Goal: Task Accomplishment & Management: Use online tool/utility

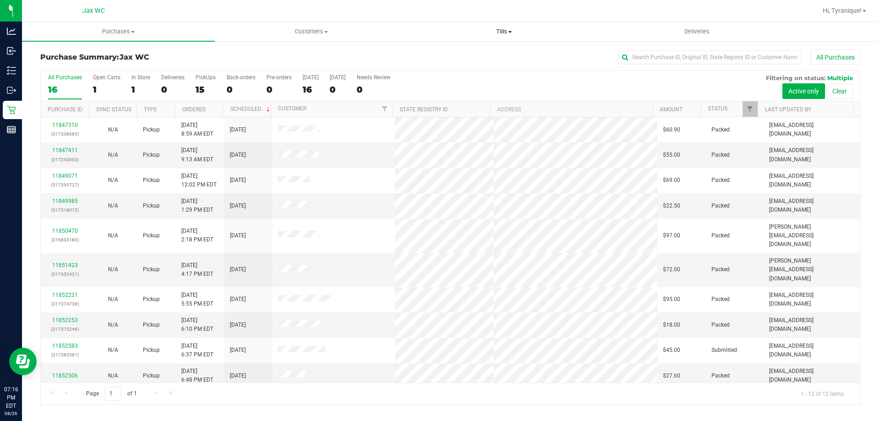
click at [491, 31] on span "Tills" at bounding box center [504, 31] width 192 height 8
click at [430, 55] on span "Manage tills" at bounding box center [438, 55] width 62 height 8
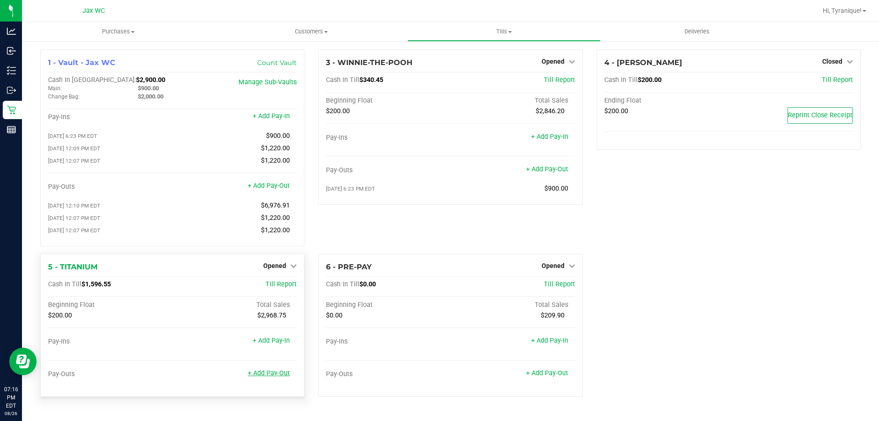
click at [277, 377] on link "+ Add Pay-Out" at bounding box center [269, 373] width 42 height 8
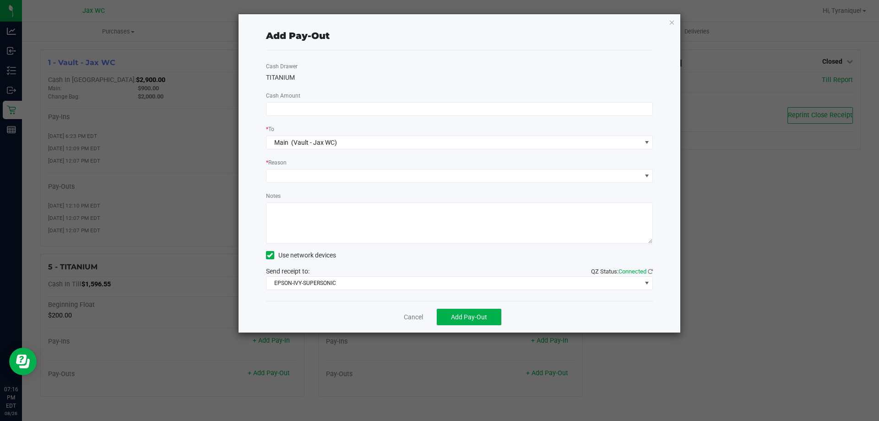
click at [307, 231] on textarea "Notes" at bounding box center [459, 222] width 387 height 41
click at [280, 108] on input at bounding box center [459, 109] width 386 height 13
type input "$1,240.00"
click at [376, 174] on span at bounding box center [453, 175] width 375 height 13
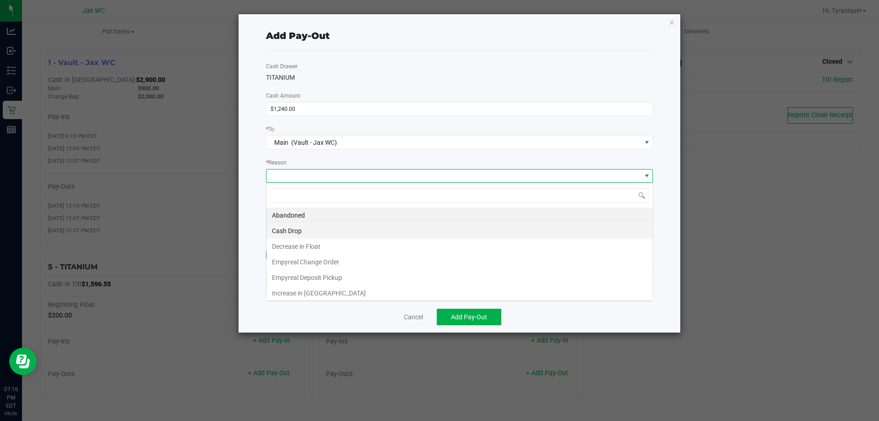
scroll to position [14, 387]
click at [330, 233] on li "Cash Drop" at bounding box center [459, 231] width 386 height 16
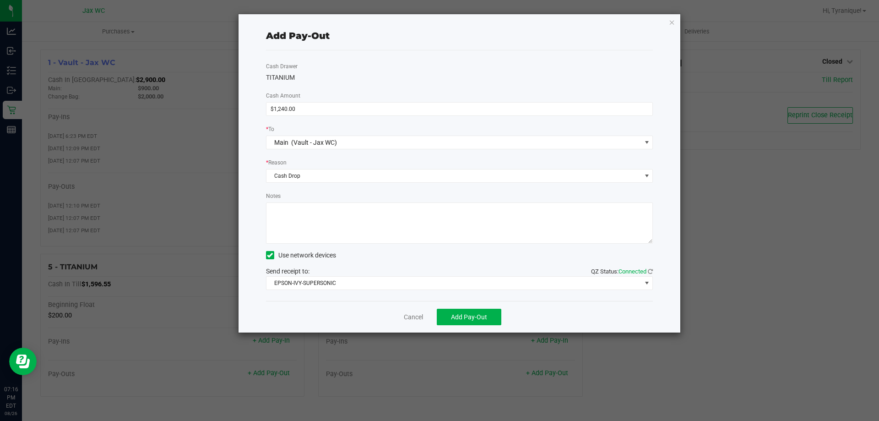
click at [325, 226] on textarea "Notes" at bounding box center [459, 222] width 387 height 41
type textarea "-"
type textarea "t"
type textarea "TK"
drag, startPoint x: 475, startPoint y: 321, endPoint x: 470, endPoint y: 318, distance: 5.3
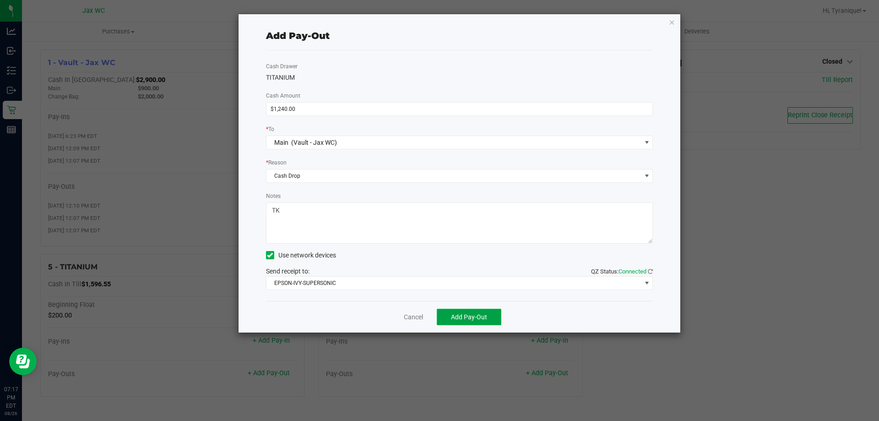
click at [474, 320] on button "Add Pay-Out" at bounding box center [469, 316] width 65 height 16
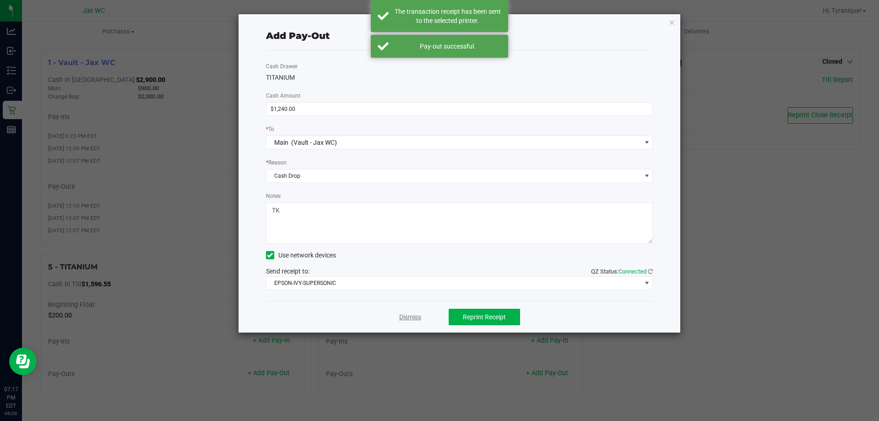
click at [417, 317] on link "Dismiss" at bounding box center [410, 317] width 22 height 10
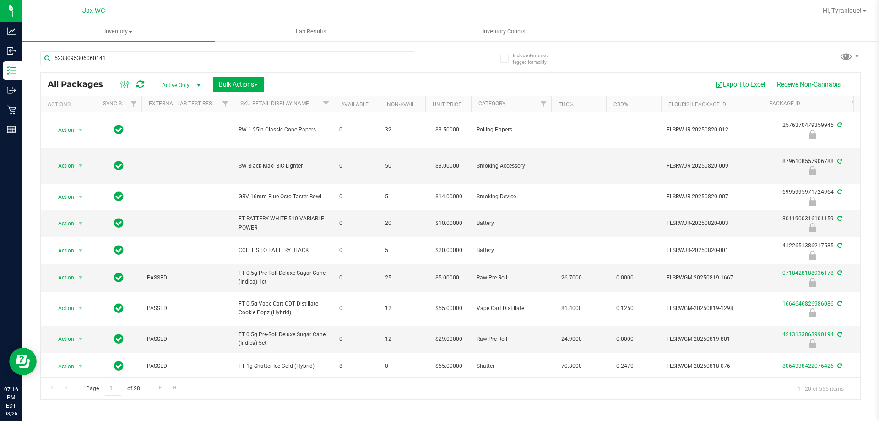
type input "5238095306060141"
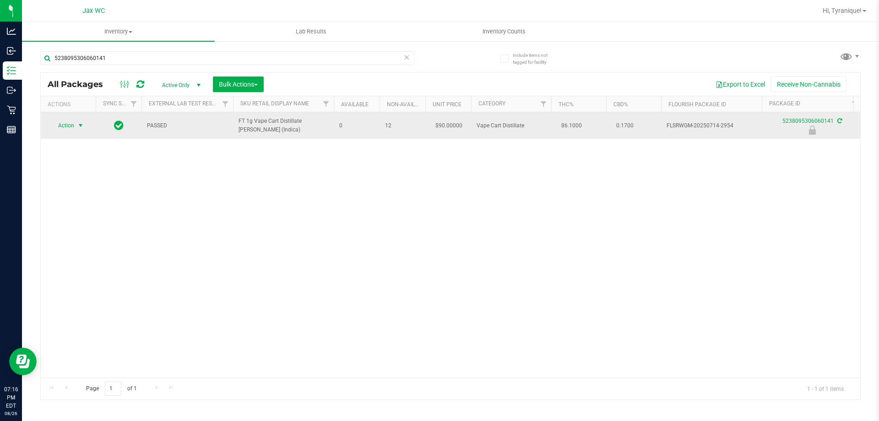
click at [69, 124] on span "Action" at bounding box center [62, 125] width 25 height 13
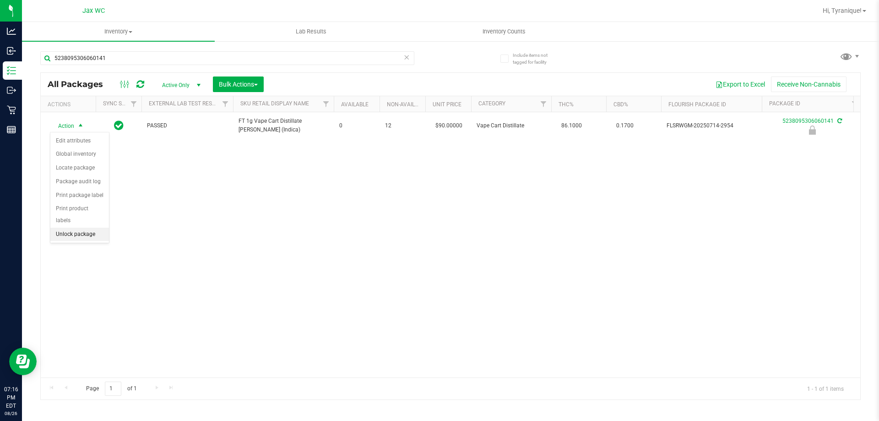
drag, startPoint x: 99, startPoint y: 214, endPoint x: 99, endPoint y: 220, distance: 6.0
click at [99, 220] on ul "Edit attributes Global inventory Locate package Package audit log Print package…" at bounding box center [79, 187] width 59 height 107
click at [97, 227] on li "Unlock package" at bounding box center [79, 234] width 59 height 14
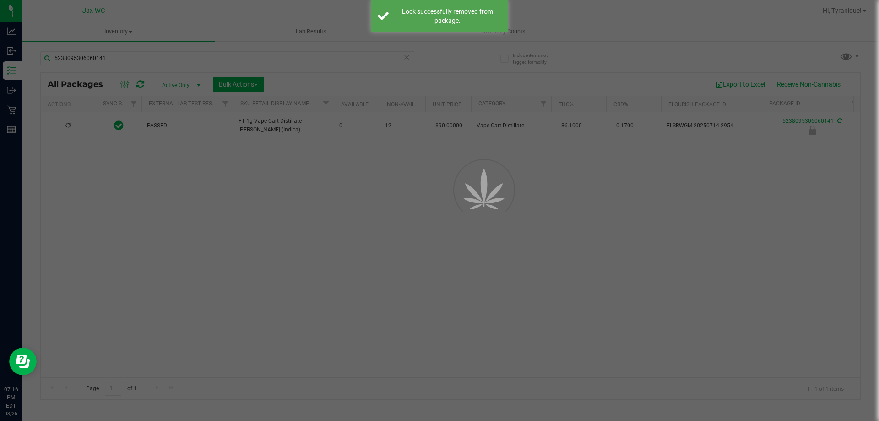
click at [67, 134] on div at bounding box center [439, 210] width 879 height 421
click at [64, 124] on div at bounding box center [439, 210] width 879 height 421
click at [66, 125] on div at bounding box center [439, 210] width 879 height 421
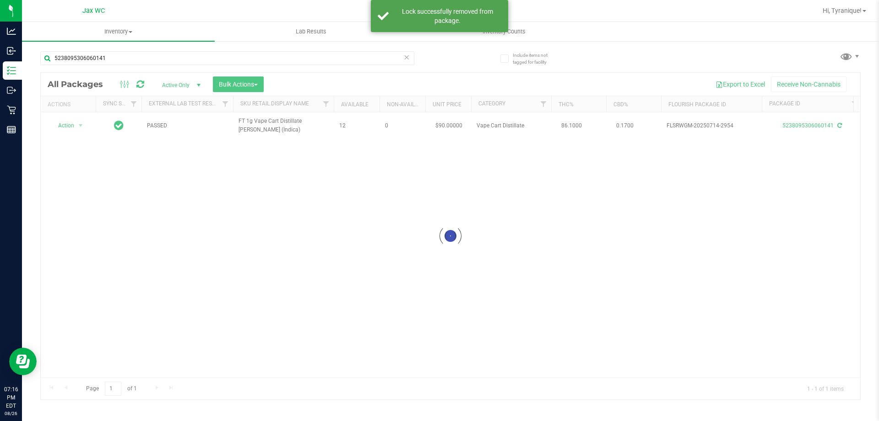
click at [67, 125] on div at bounding box center [450, 236] width 819 height 326
click at [67, 125] on span "Action" at bounding box center [62, 125] width 25 height 13
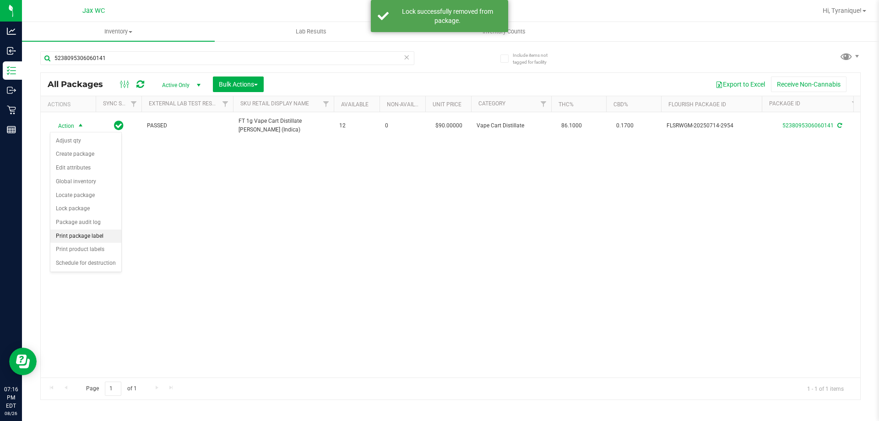
click at [83, 235] on li "Print package label" at bounding box center [85, 236] width 71 height 14
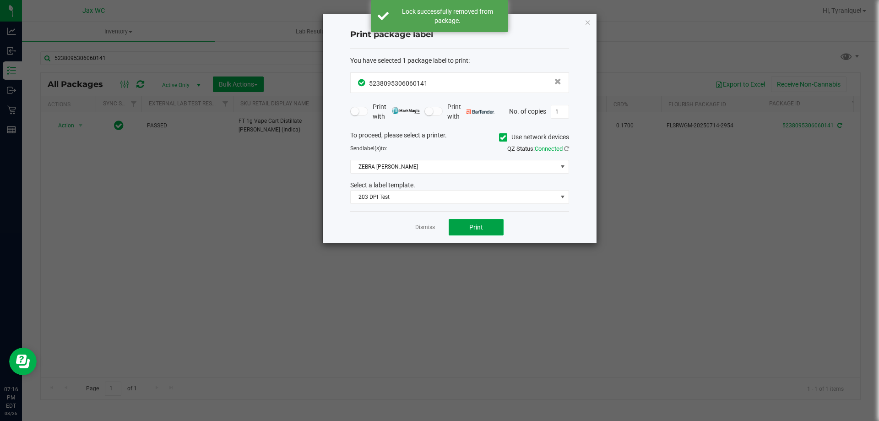
click at [460, 226] on button "Print" at bounding box center [475, 227] width 55 height 16
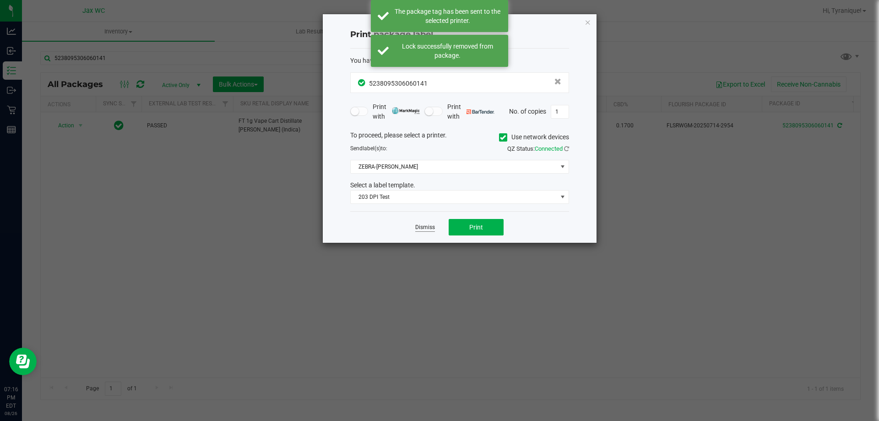
click at [421, 228] on link "Dismiss" at bounding box center [425, 227] width 20 height 8
